Goal: Information Seeking & Learning: Find specific page/section

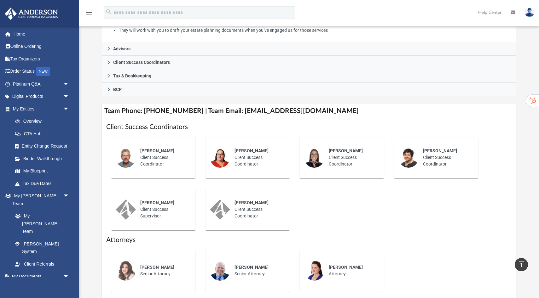
scroll to position [13, 0]
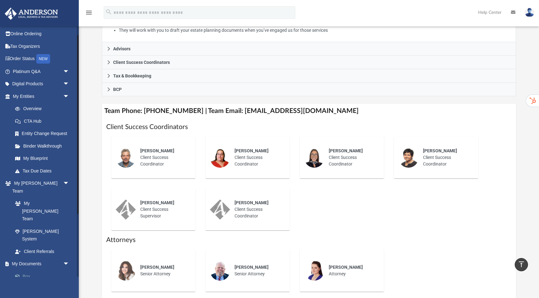
click at [30, 270] on link "Box" at bounding box center [44, 276] width 70 height 13
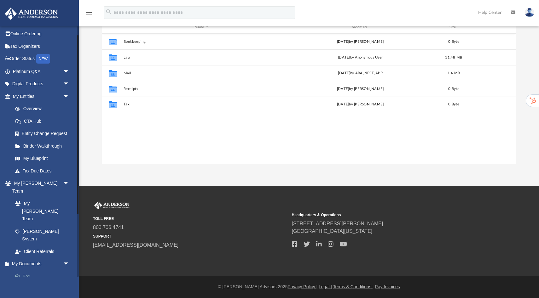
scroll to position [143, 414]
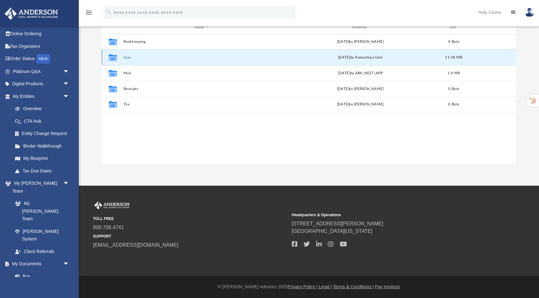
click at [130, 58] on button "Law" at bounding box center [202, 57] width 156 height 4
click at [145, 57] on button "3432 Napa HoldCo, LLC" at bounding box center [202, 57] width 156 height 4
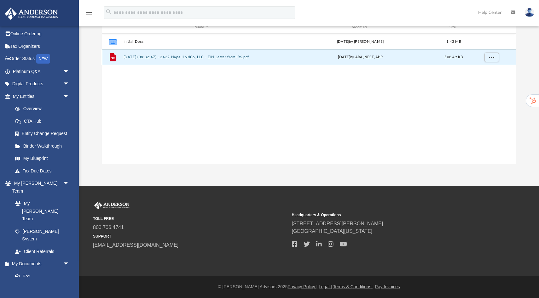
click at [159, 57] on button "2025.07.22 (08:32:47) - 3432 Napa HoldCo, LLC - EIN Letter from IRS.pdf" at bounding box center [202, 57] width 156 height 4
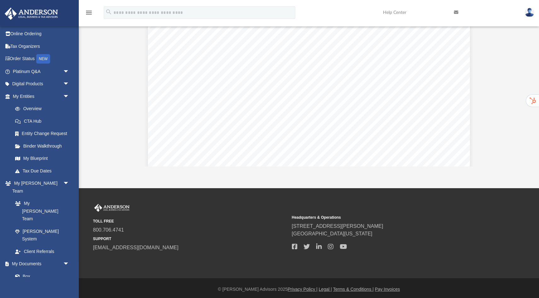
scroll to position [78, 0]
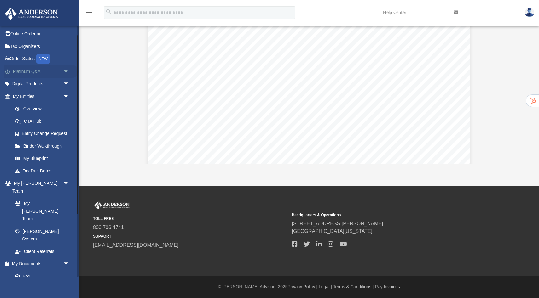
click at [34, 73] on link "Platinum Q&A arrow_drop_down" at bounding box center [41, 71] width 74 height 13
click at [65, 71] on span "arrow_drop_down" at bounding box center [69, 71] width 13 height 13
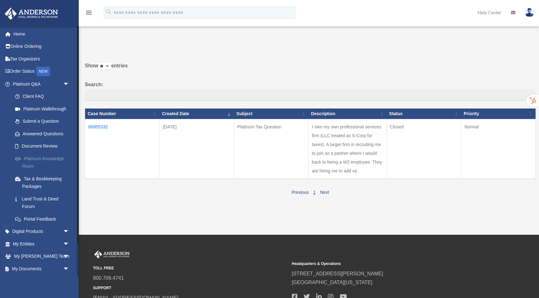
click at [38, 164] on link "Platinum Knowledge Room" at bounding box center [44, 163] width 70 height 20
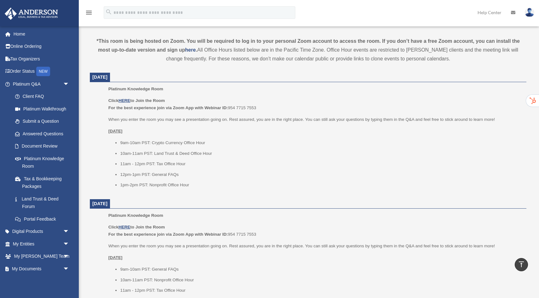
scroll to position [214, 0]
